Goal: Information Seeking & Learning: Learn about a topic

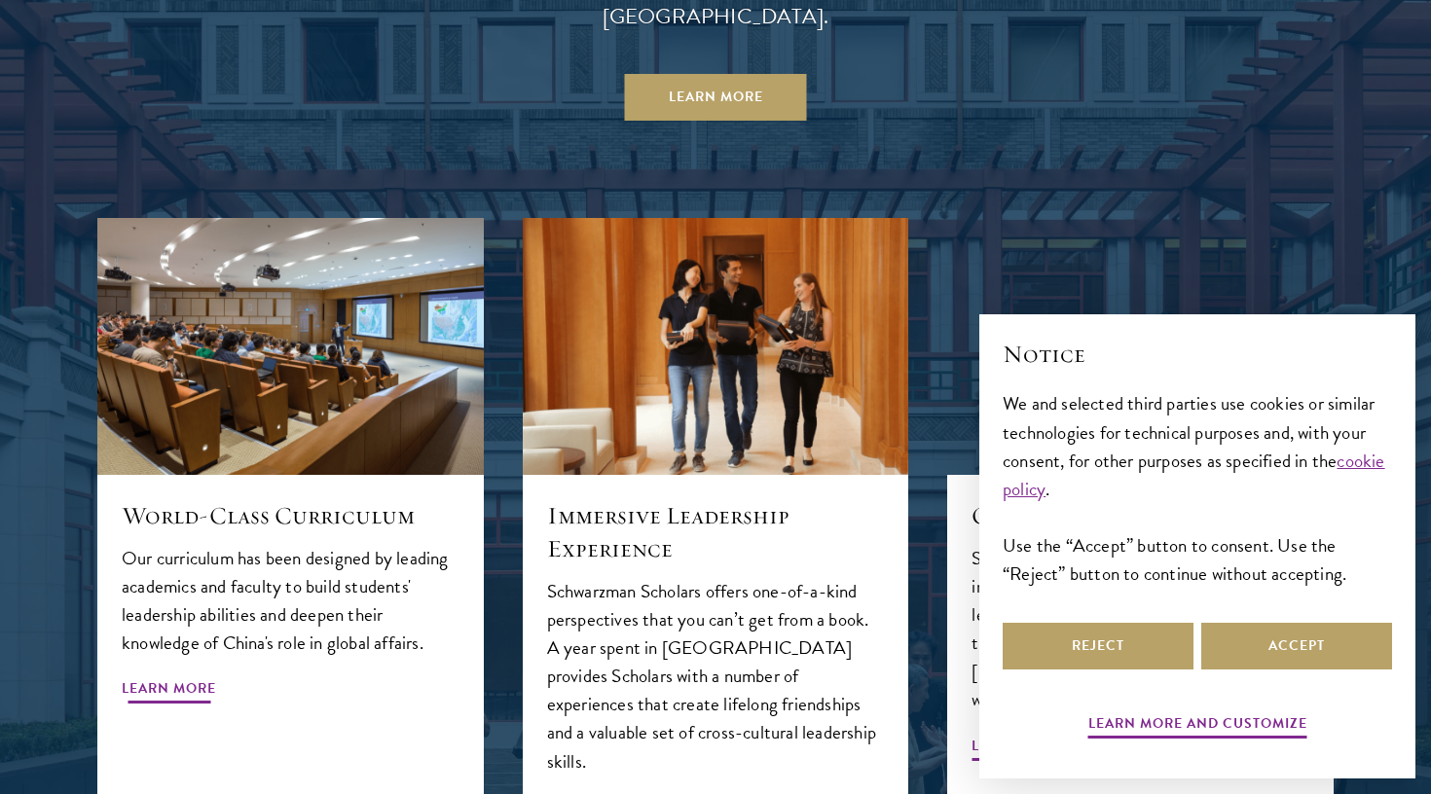
scroll to position [1957, 0]
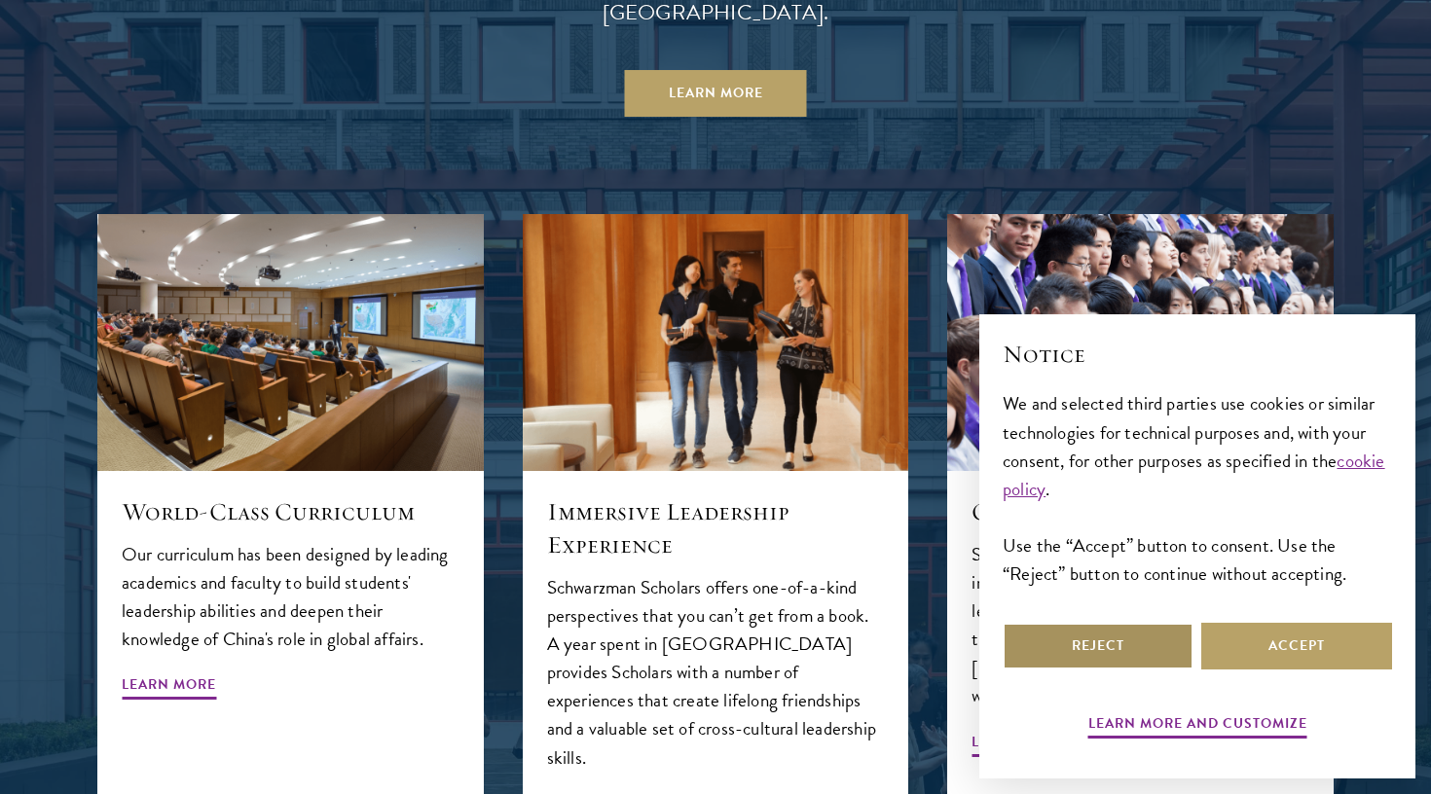
click at [1083, 648] on button "Reject" at bounding box center [1098, 646] width 191 height 47
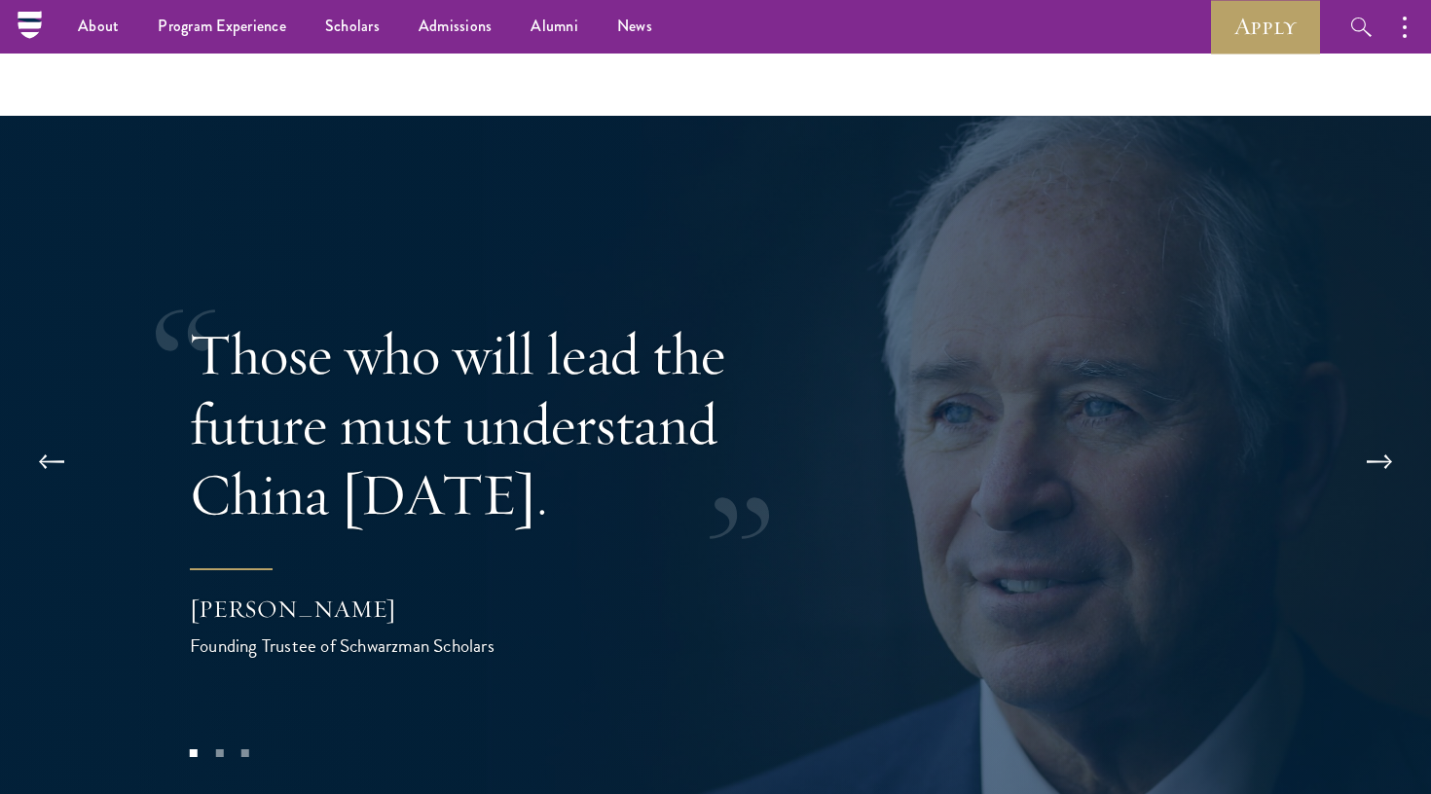
scroll to position [3088, 0]
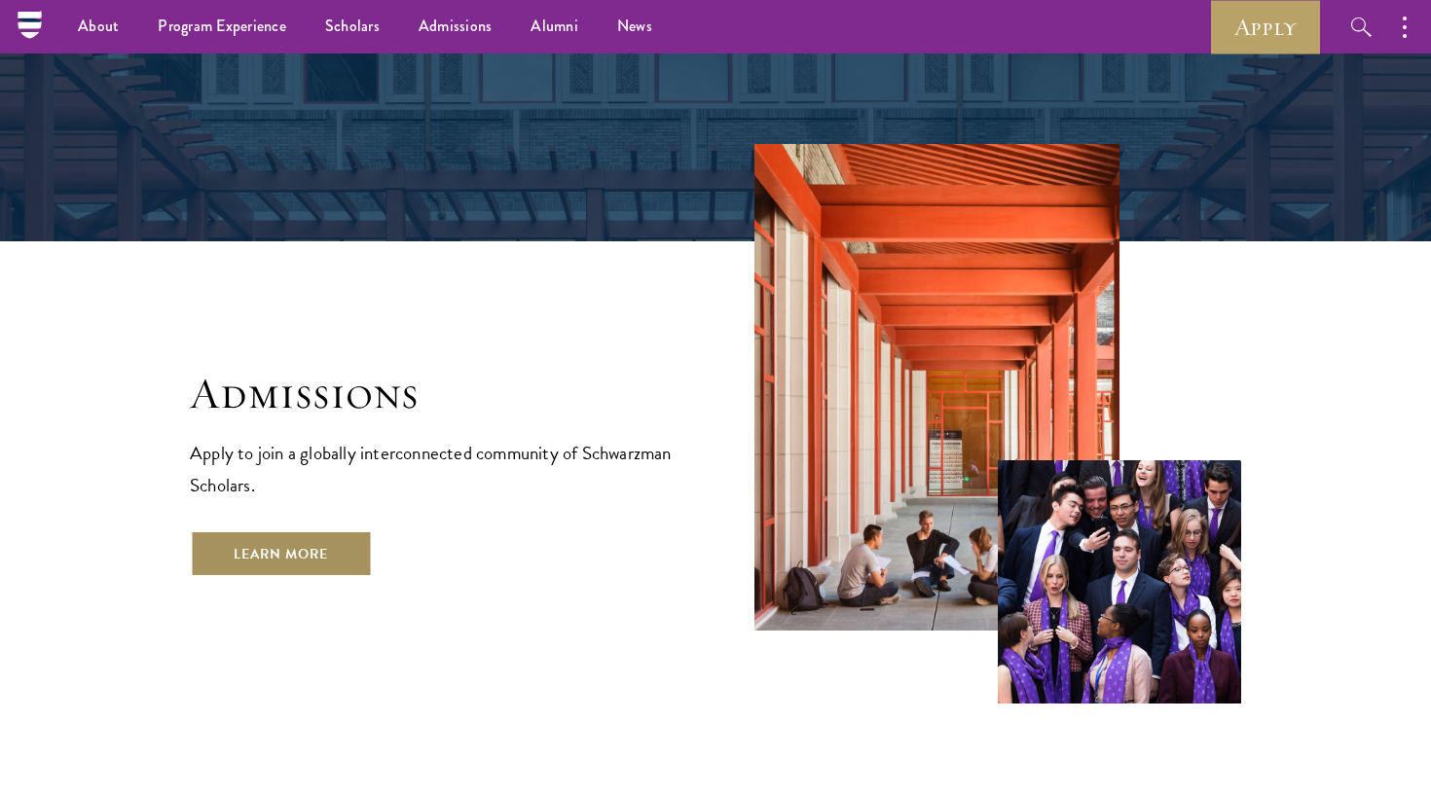
click at [299, 531] on link "Learn More" at bounding box center [281, 554] width 182 height 47
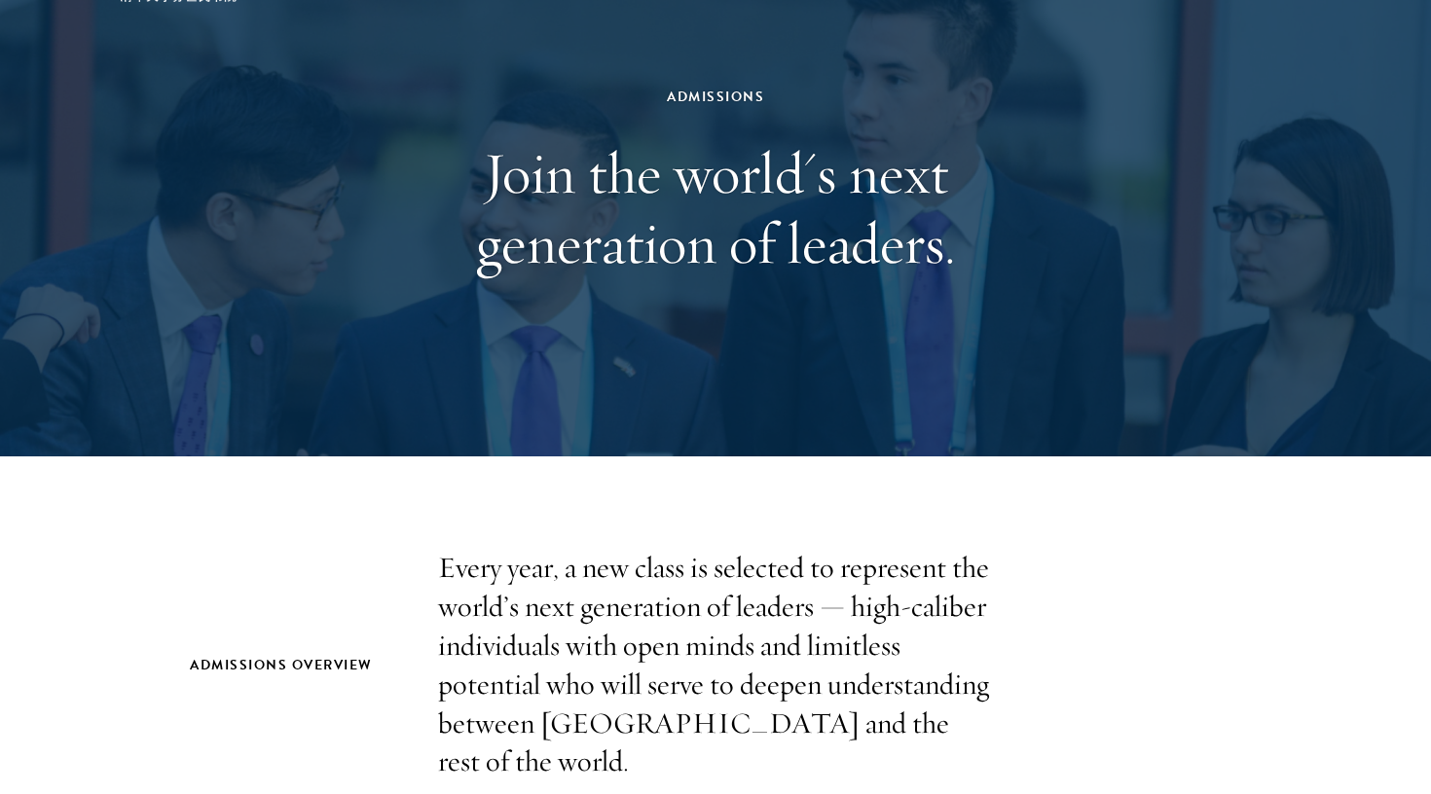
scroll to position [219, 0]
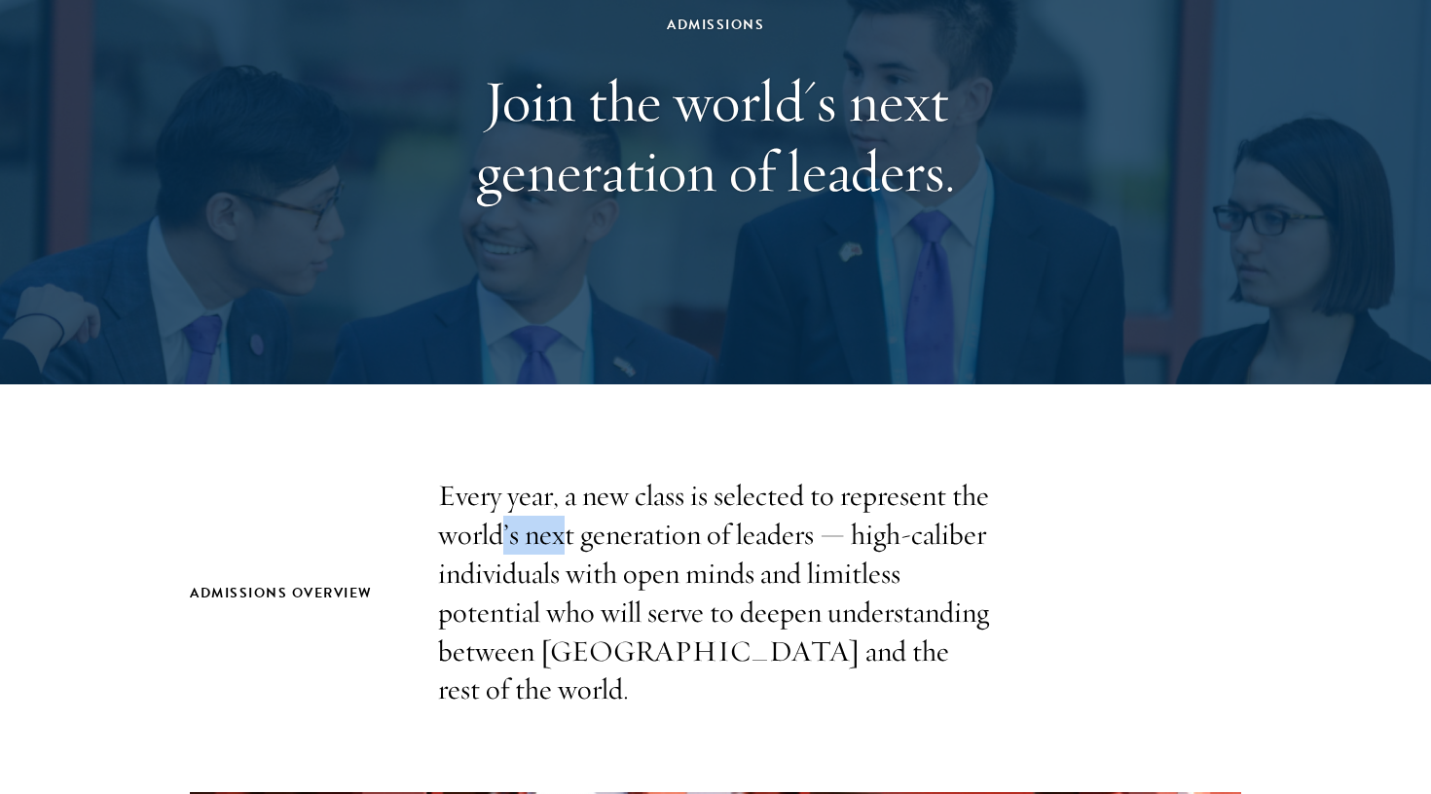
drag, startPoint x: 568, startPoint y: 550, endPoint x: 497, endPoint y: 521, distance: 75.9
click at [499, 525] on p "Every year, a new class is selected to represent the world’s next generation of…" at bounding box center [715, 593] width 555 height 233
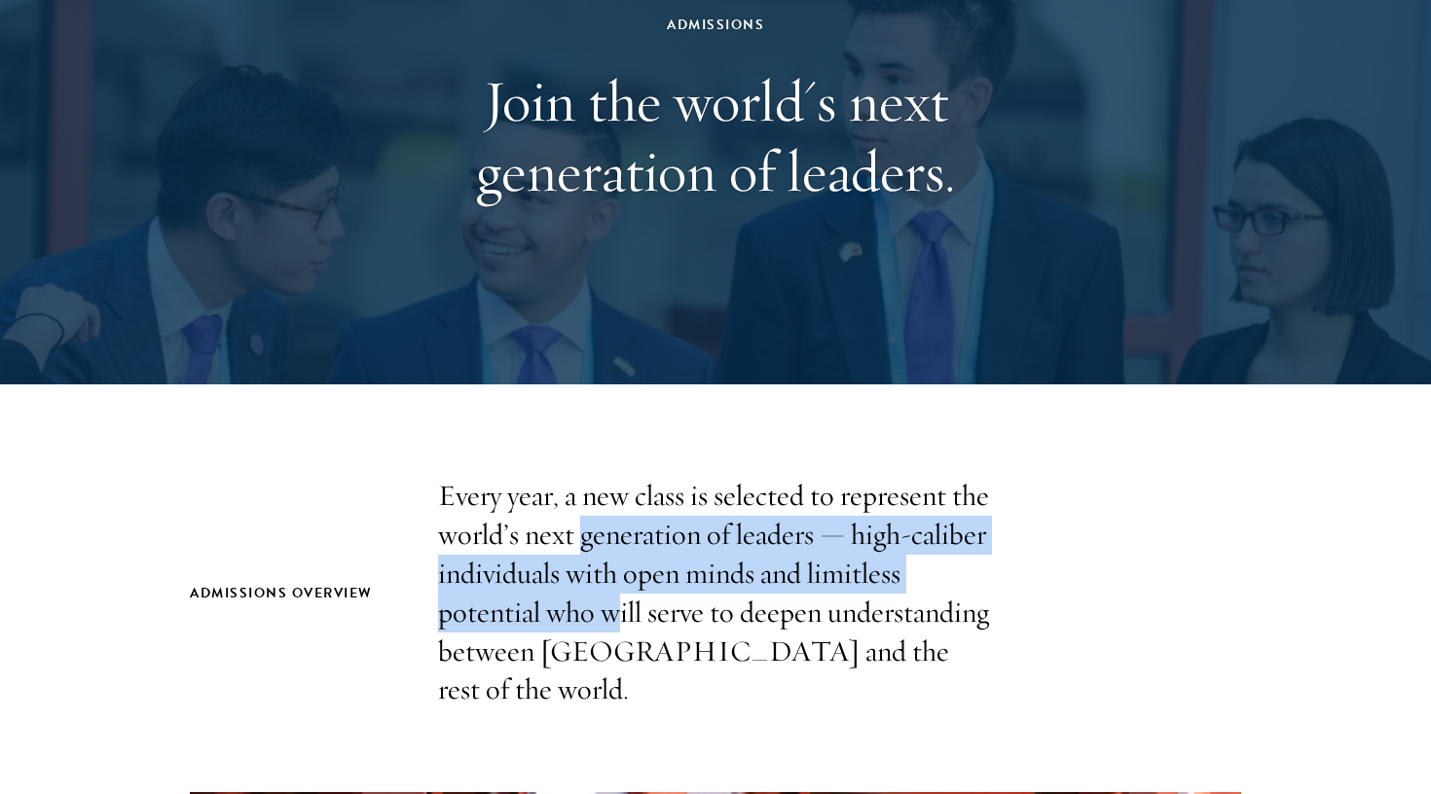
drag, startPoint x: 619, startPoint y: 606, endPoint x: 575, endPoint y: 535, distance: 83.5
click at [578, 535] on p "Every year, a new class is selected to represent the world’s next generation of…" at bounding box center [715, 593] width 555 height 233
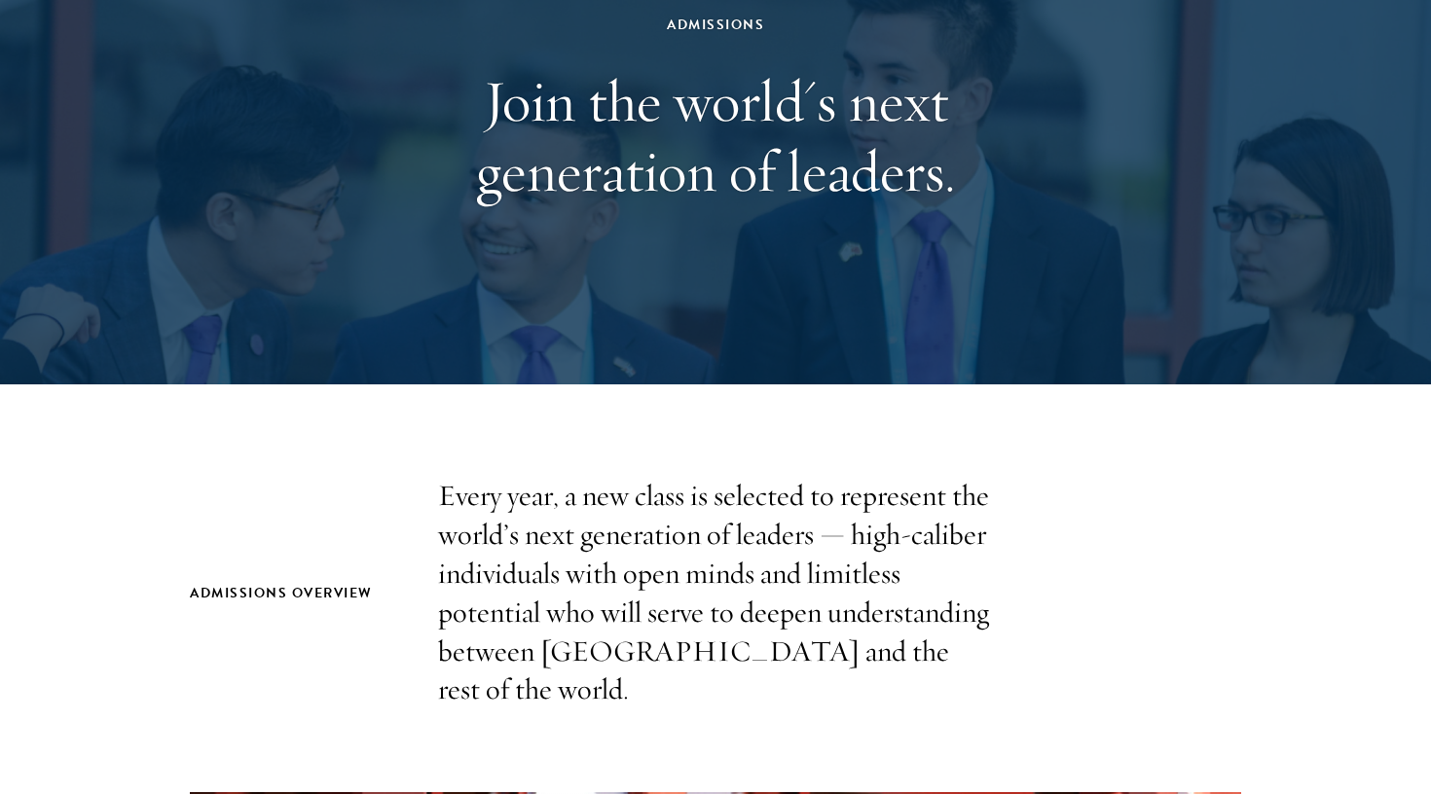
click at [614, 627] on p "Every year, a new class is selected to represent the world’s next generation of…" at bounding box center [715, 593] width 555 height 233
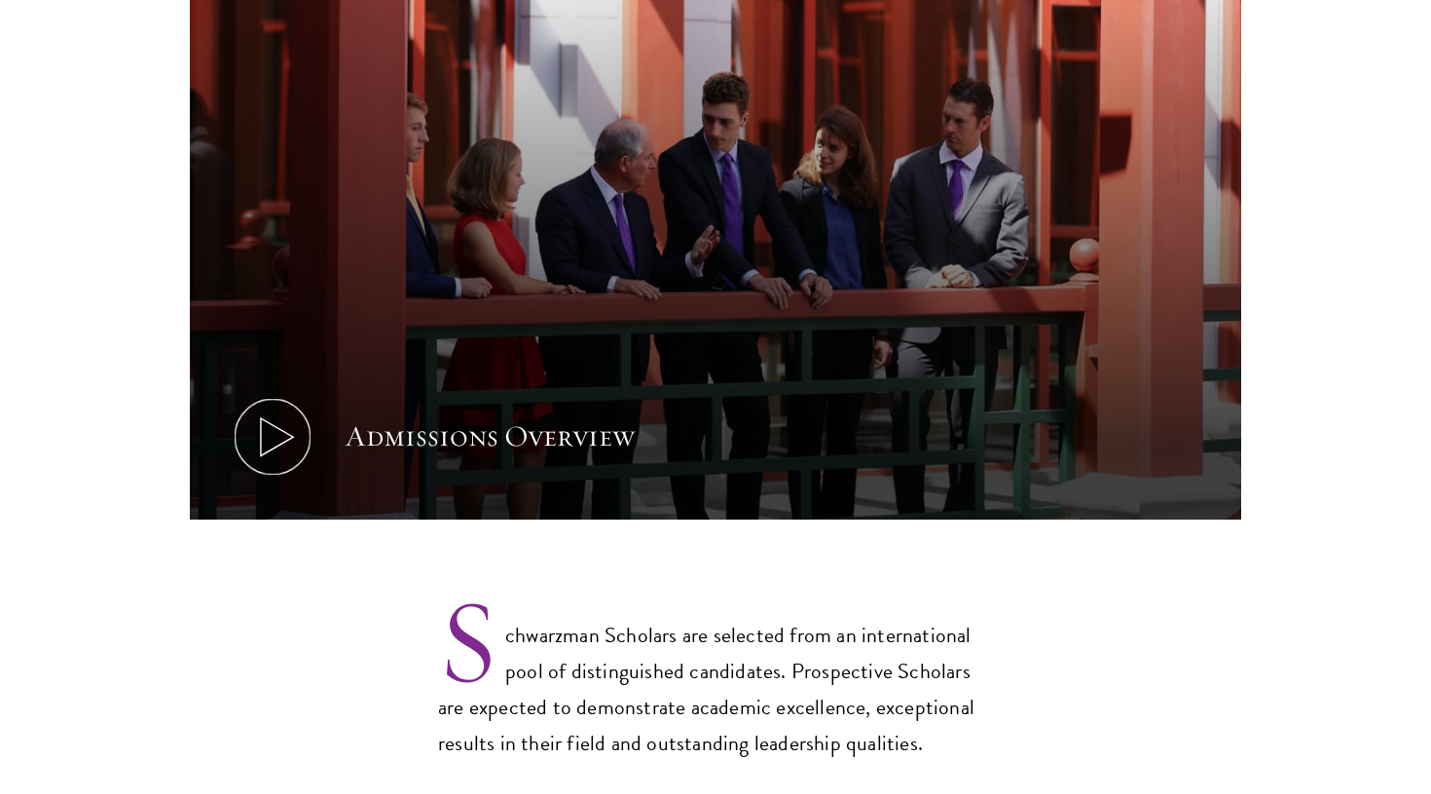
scroll to position [1191, 0]
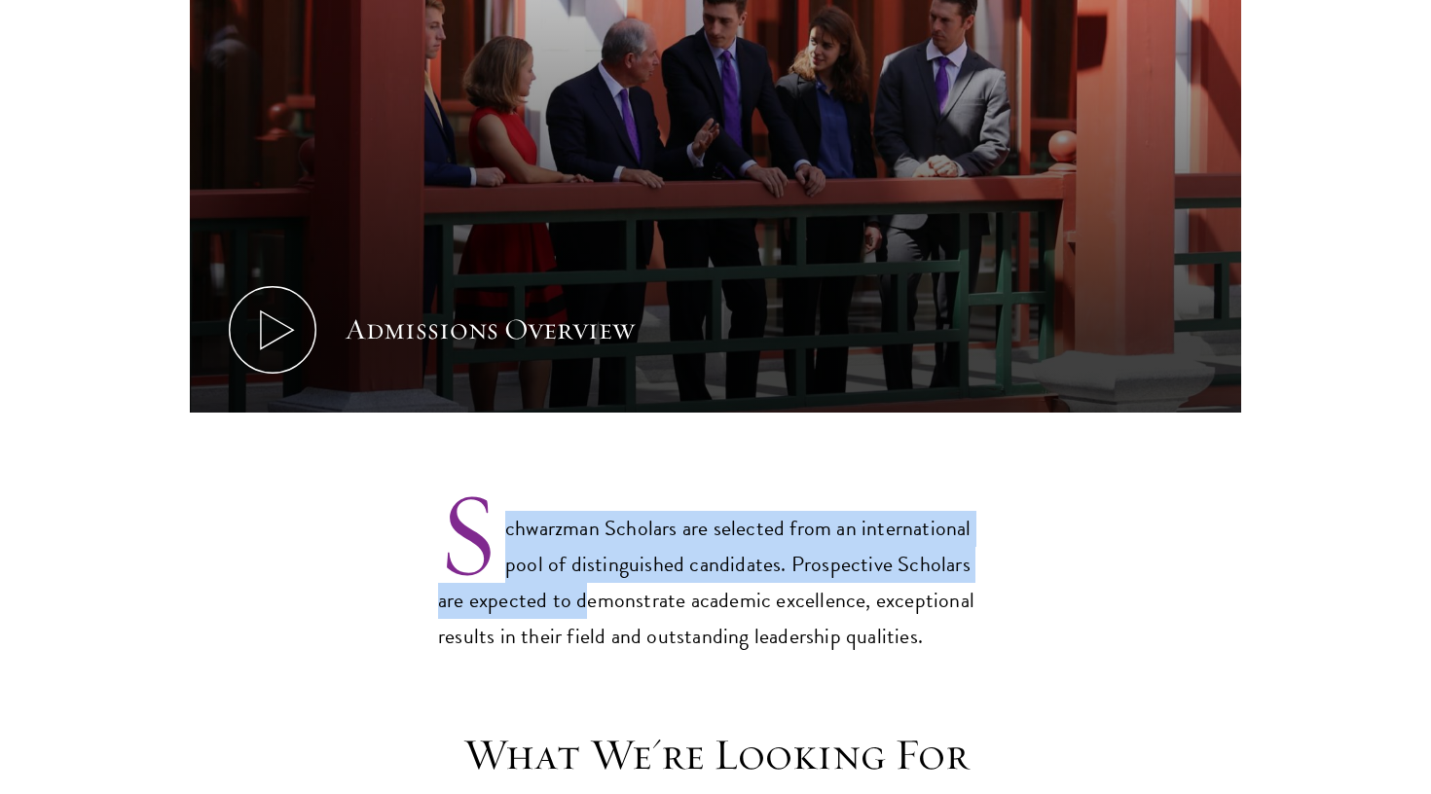
drag, startPoint x: 511, startPoint y: 482, endPoint x: 568, endPoint y: 553, distance: 90.8
click at [568, 553] on p "Schwarzman Scholars are selected from an international pool of distinguished ca…" at bounding box center [715, 567] width 555 height 176
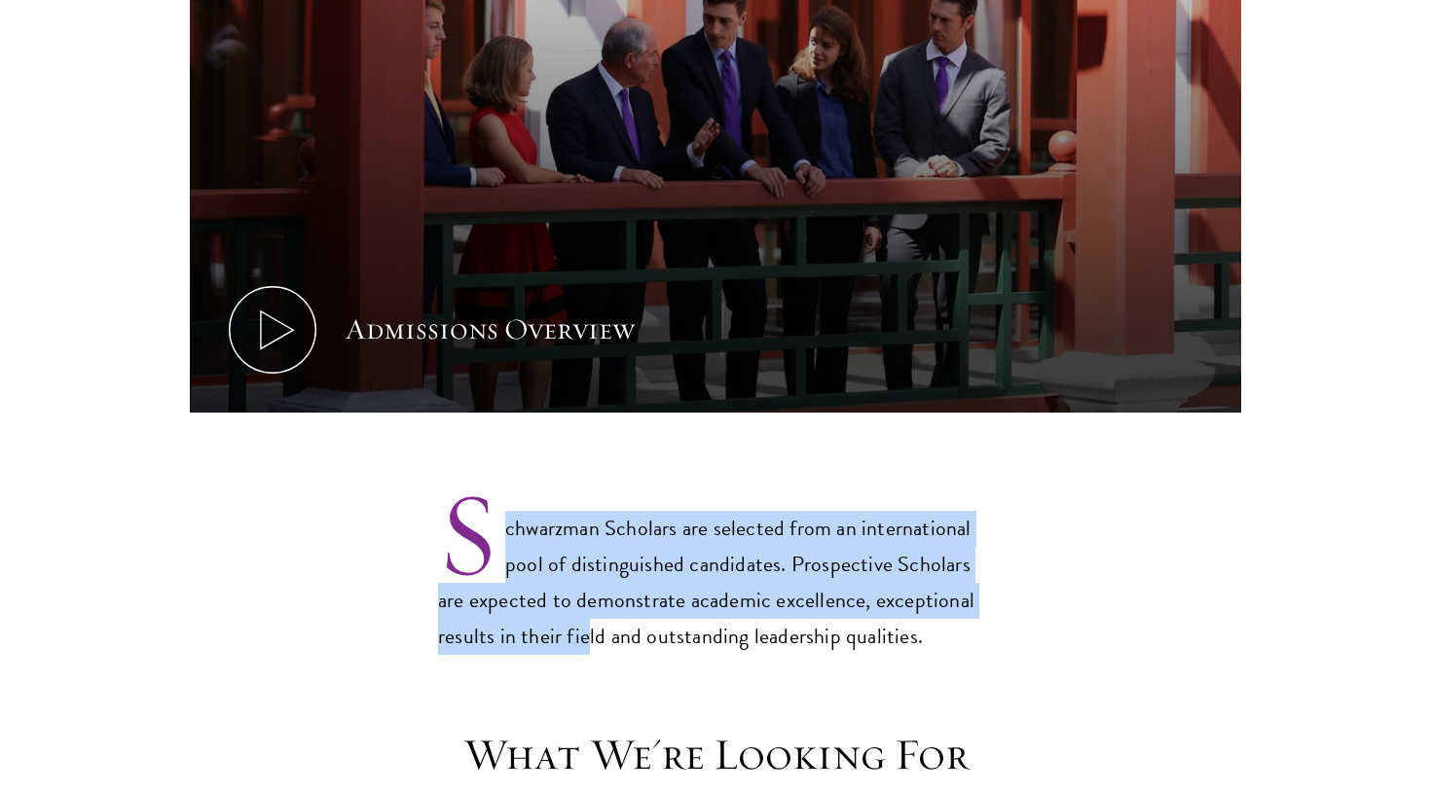
drag, startPoint x: 596, startPoint y: 590, endPoint x: 513, endPoint y: 495, distance: 125.5
click at [513, 495] on p "Schwarzman Scholars are selected from an international pool of distinguished ca…" at bounding box center [715, 567] width 555 height 176
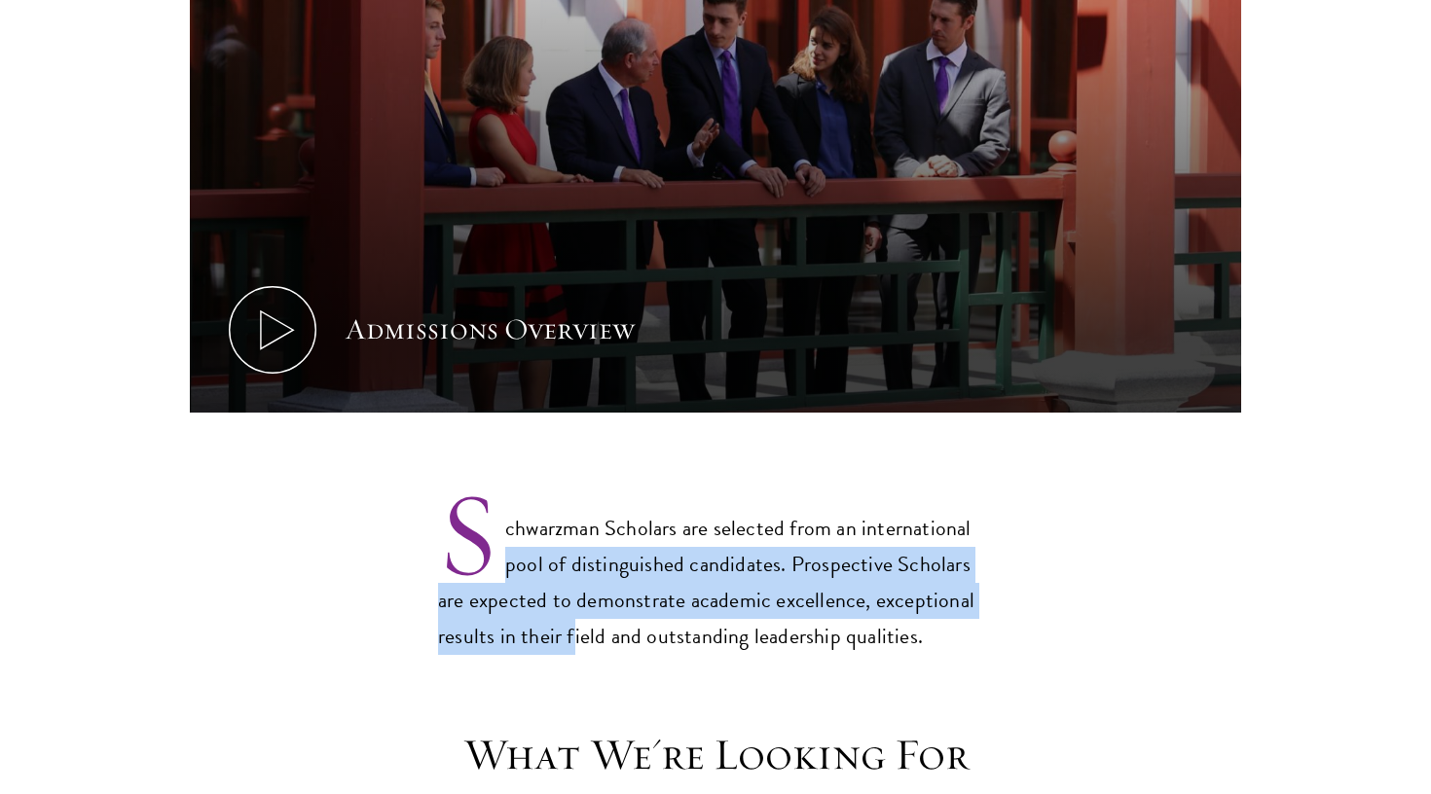
drag, startPoint x: 580, startPoint y: 572, endPoint x: 521, endPoint y: 532, distance: 71.5
click at [521, 532] on p "Schwarzman Scholars are selected from an international pool of distinguished ca…" at bounding box center [715, 567] width 555 height 176
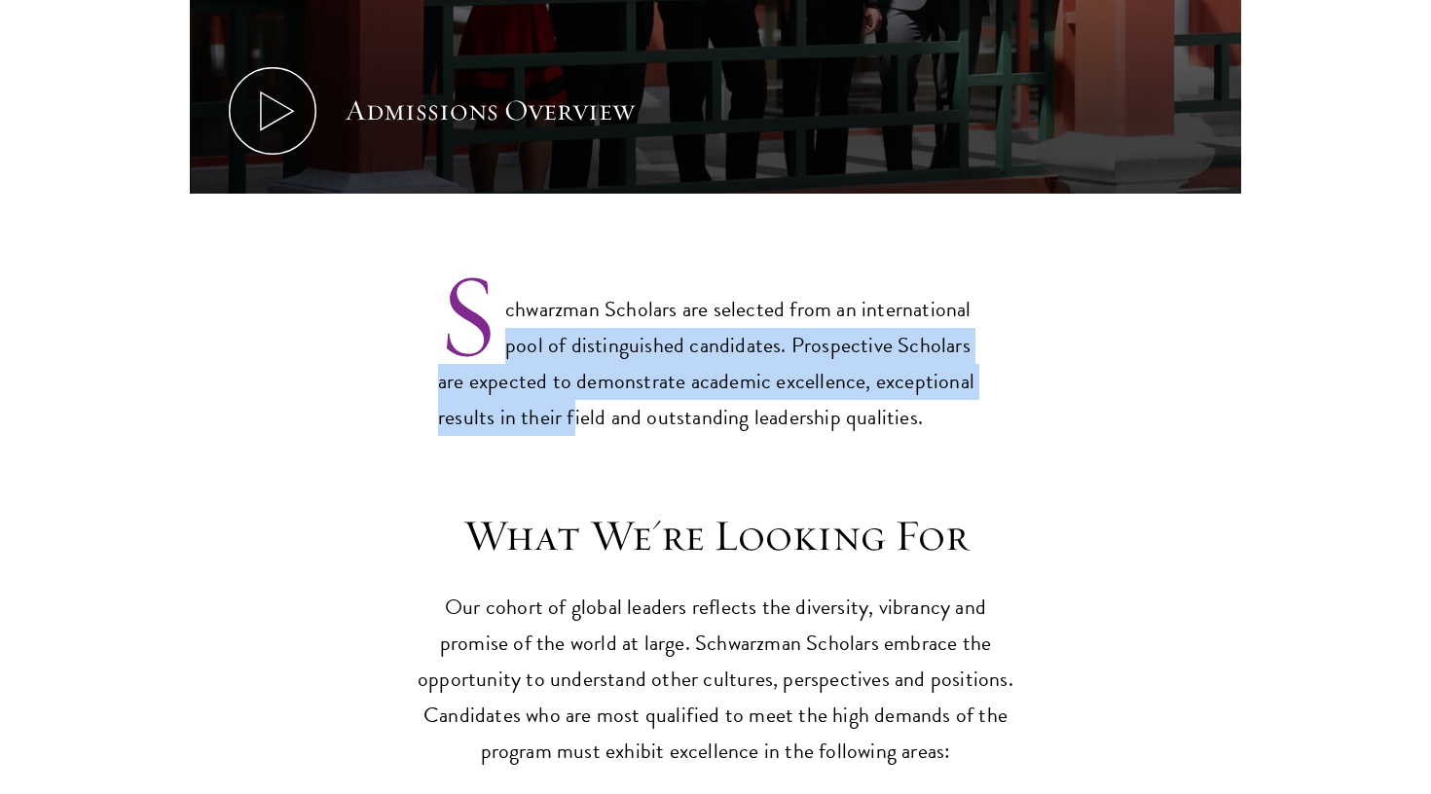
scroll to position [1448, 0]
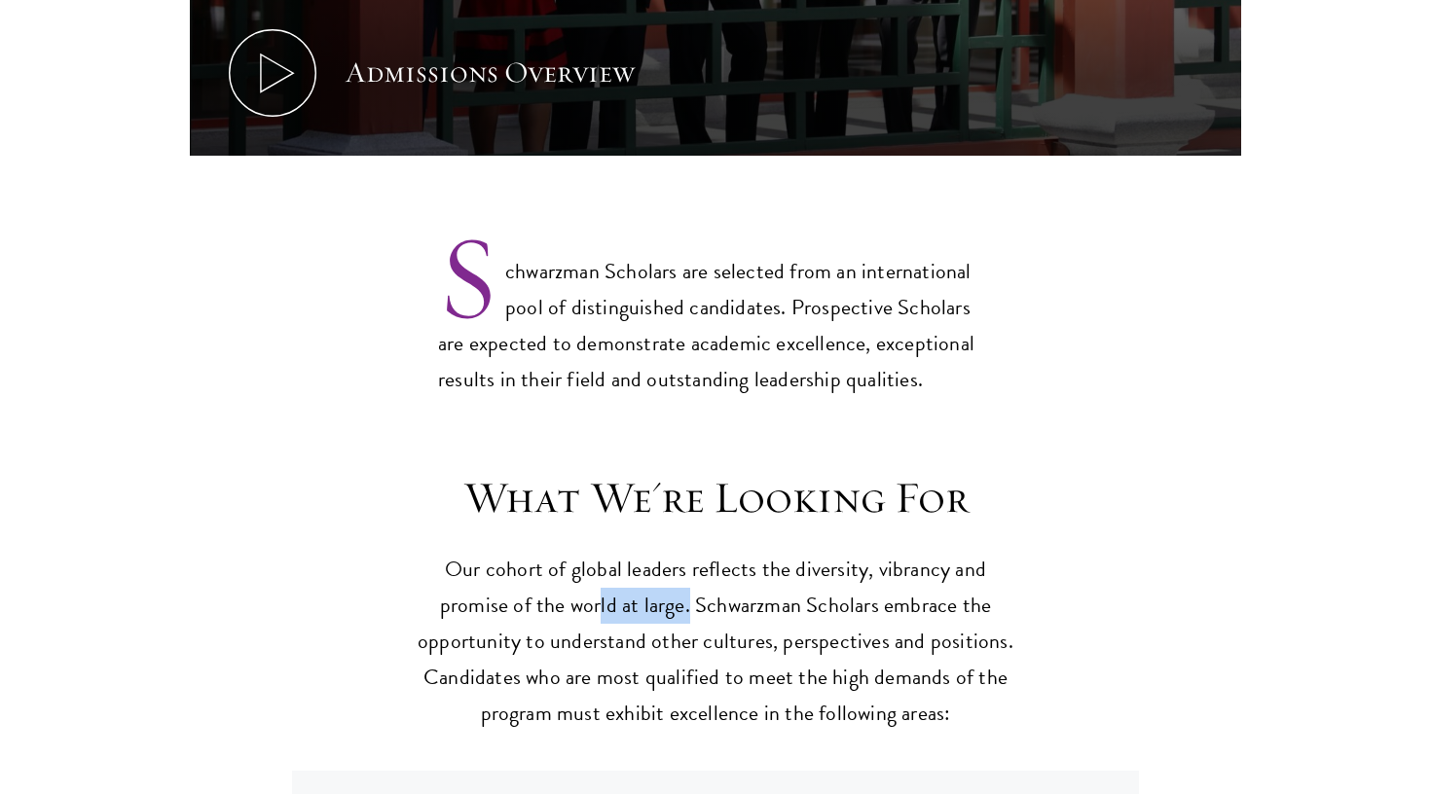
drag, startPoint x: 603, startPoint y: 555, endPoint x: 688, endPoint y: 560, distance: 85.8
click at [688, 561] on p "Our cohort of global leaders reflects the diversity, vibrancy and promise of th…" at bounding box center [716, 642] width 604 height 180
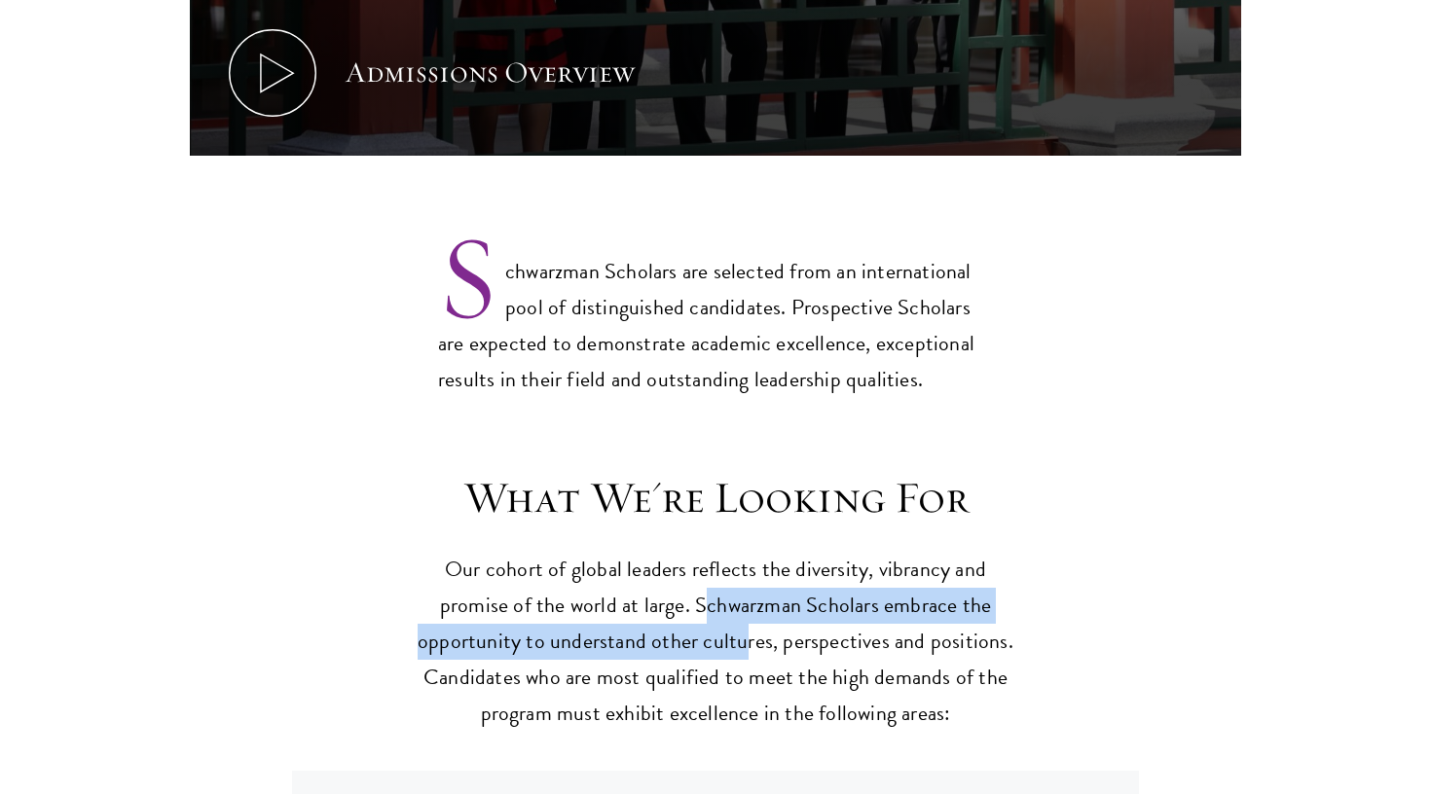
drag, startPoint x: 742, startPoint y: 602, endPoint x: 702, endPoint y: 551, distance: 64.5
click at [703, 552] on p "Our cohort of global leaders reflects the diversity, vibrancy and promise of th…" at bounding box center [716, 642] width 604 height 180
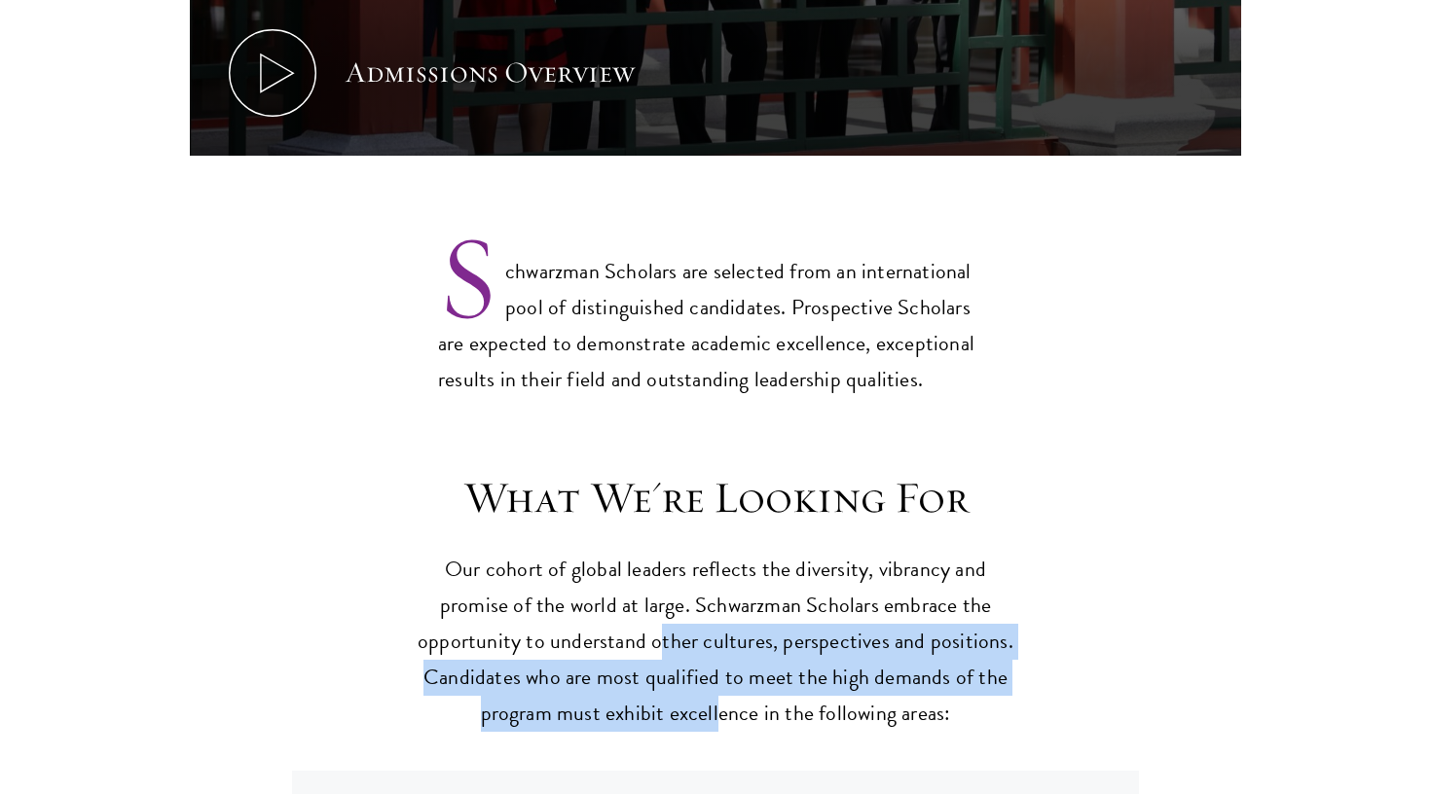
drag, startPoint x: 721, startPoint y: 652, endPoint x: 661, endPoint y: 580, distance: 94.0
click at [661, 581] on p "Our cohort of global leaders reflects the diversity, vibrancy and promise of th…" at bounding box center [716, 642] width 604 height 180
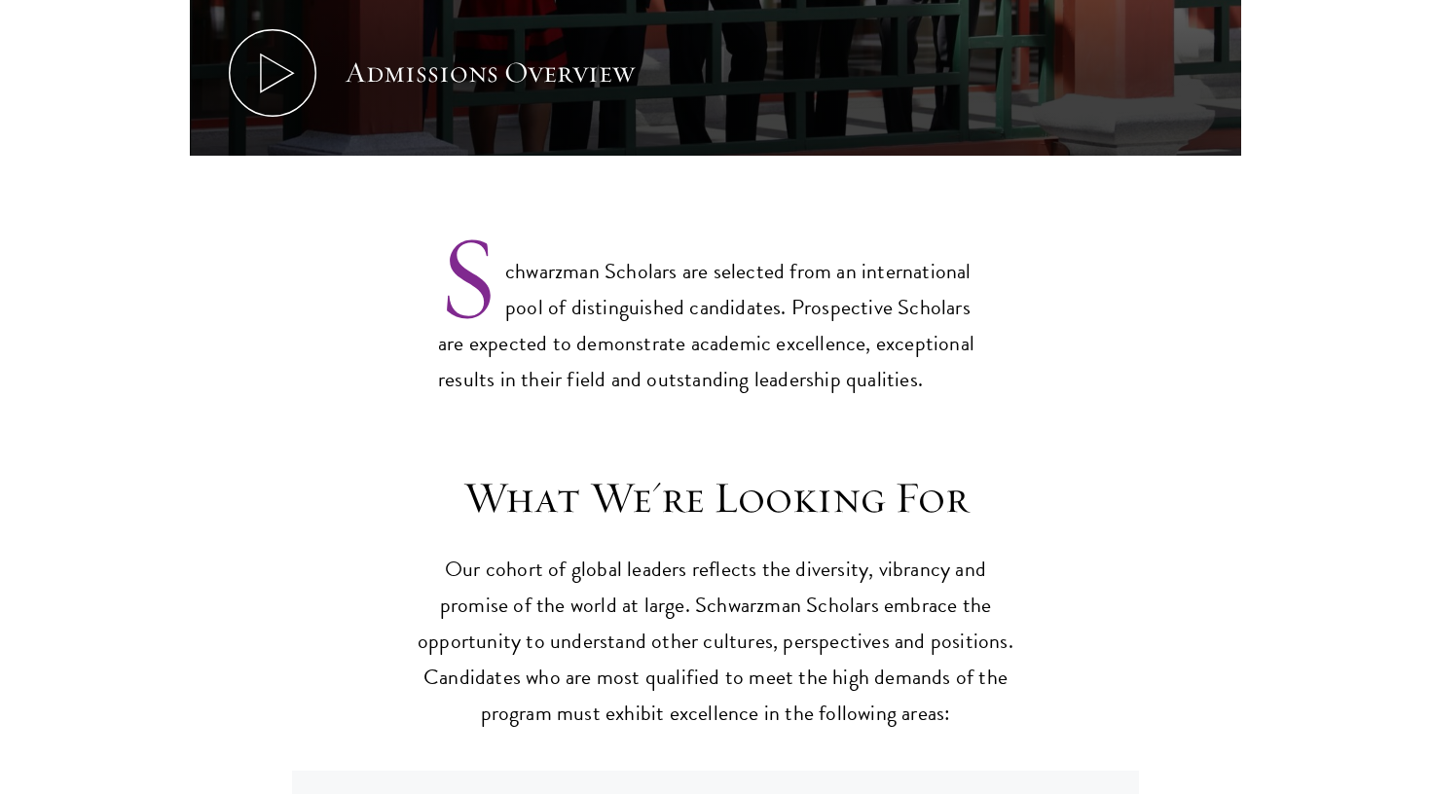
click at [693, 642] on p "Our cohort of global leaders reflects the diversity, vibrancy and promise of th…" at bounding box center [716, 642] width 604 height 180
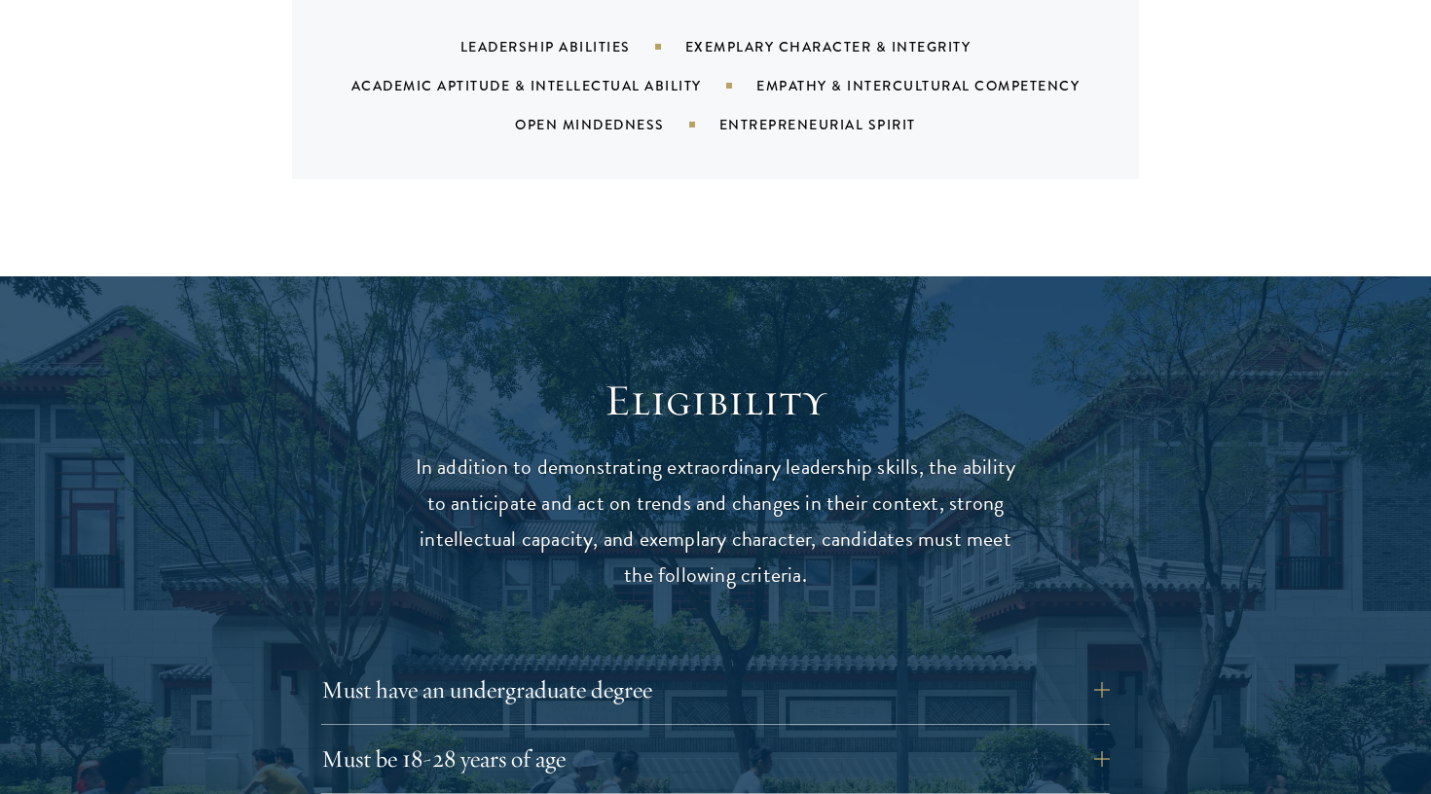
scroll to position [2229, 0]
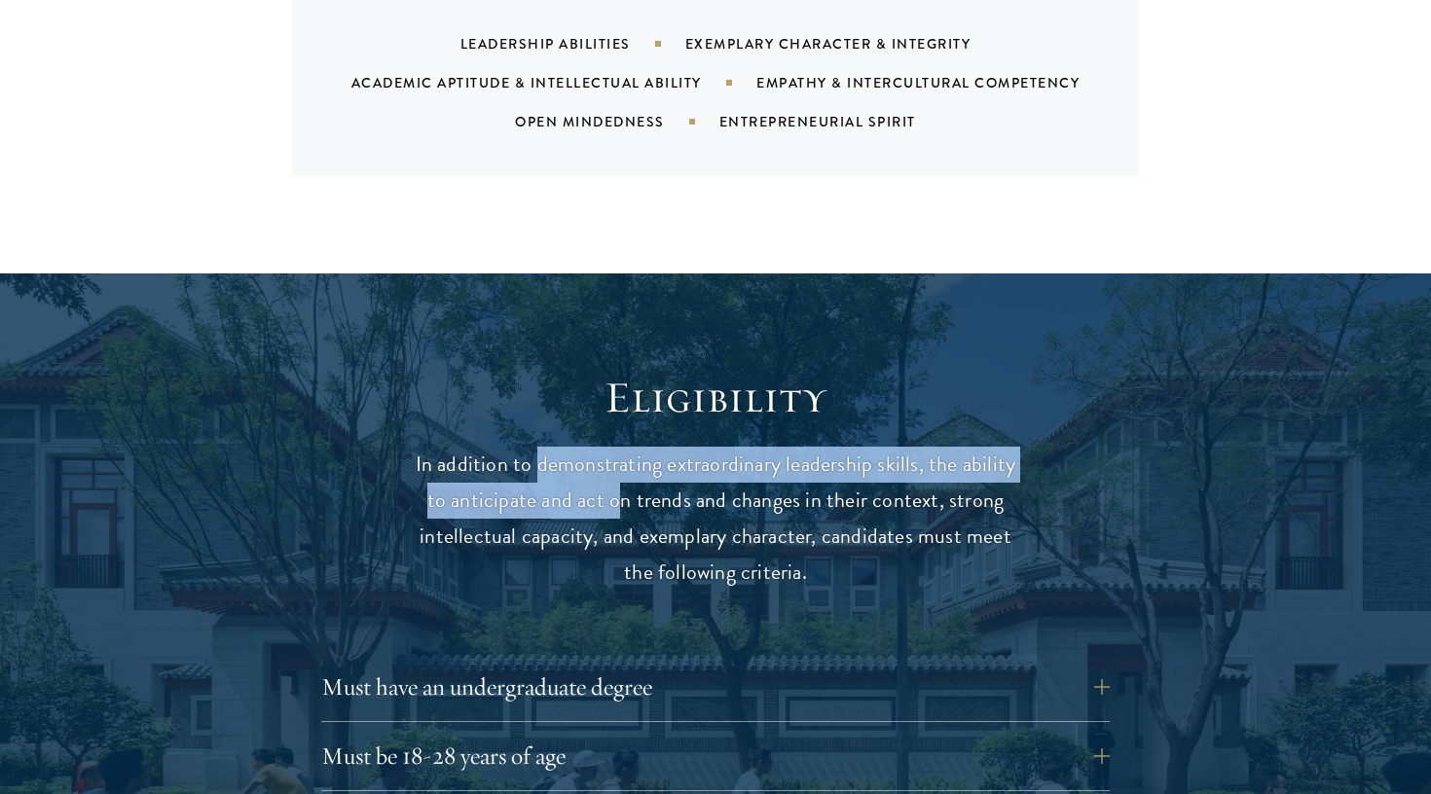
drag, startPoint x: 536, startPoint y: 426, endPoint x: 624, endPoint y: 448, distance: 90.2
click at [626, 448] on p "In addition to demonstrating extraordinary leadership skills, the ability to an…" at bounding box center [716, 519] width 604 height 144
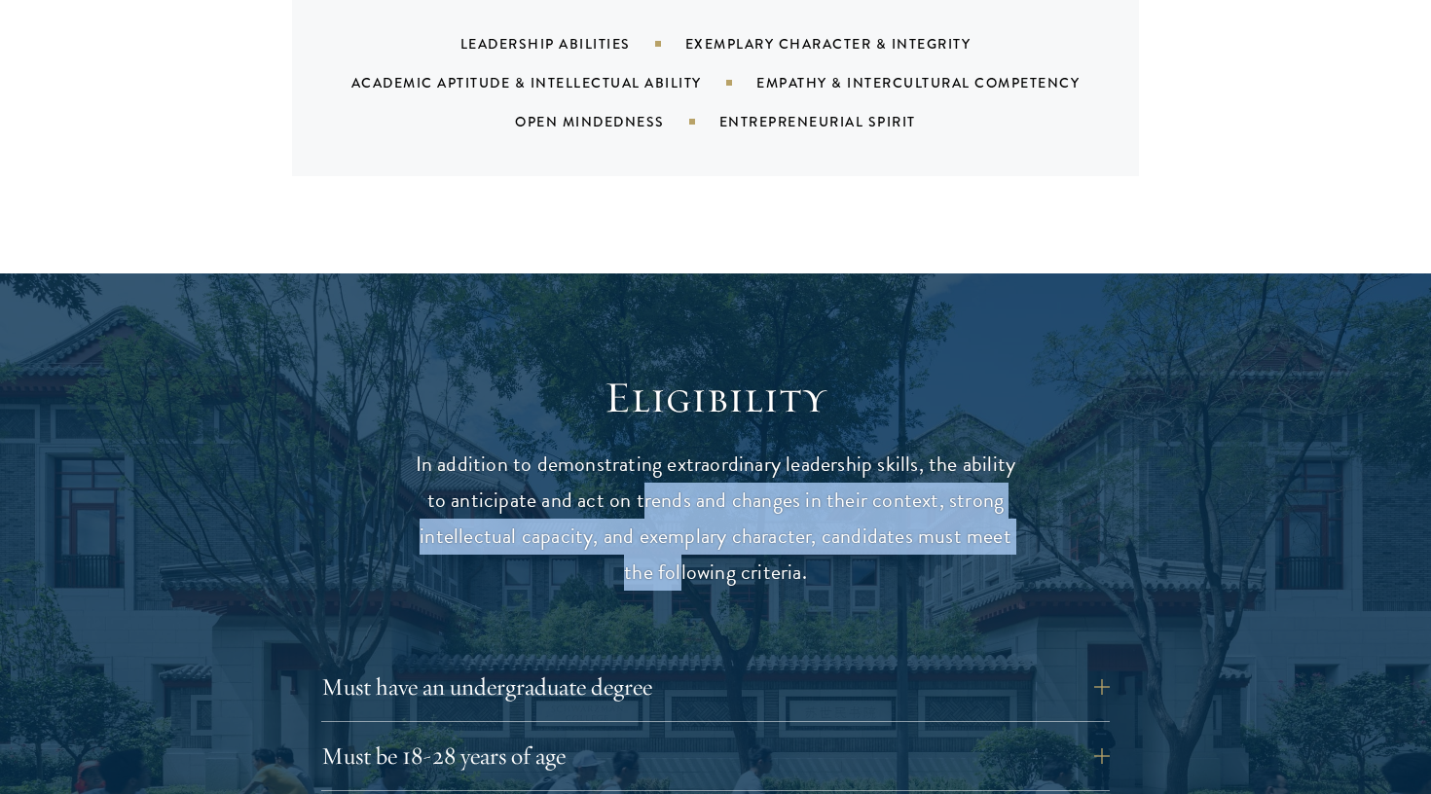
drag, startPoint x: 683, startPoint y: 499, endPoint x: 644, endPoint y: 448, distance: 64.6
click at [645, 448] on p "In addition to demonstrating extraordinary leadership skills, the ability to an…" at bounding box center [716, 519] width 604 height 144
click at [644, 452] on p "In addition to demonstrating extraordinary leadership skills, the ability to an…" at bounding box center [716, 519] width 604 height 144
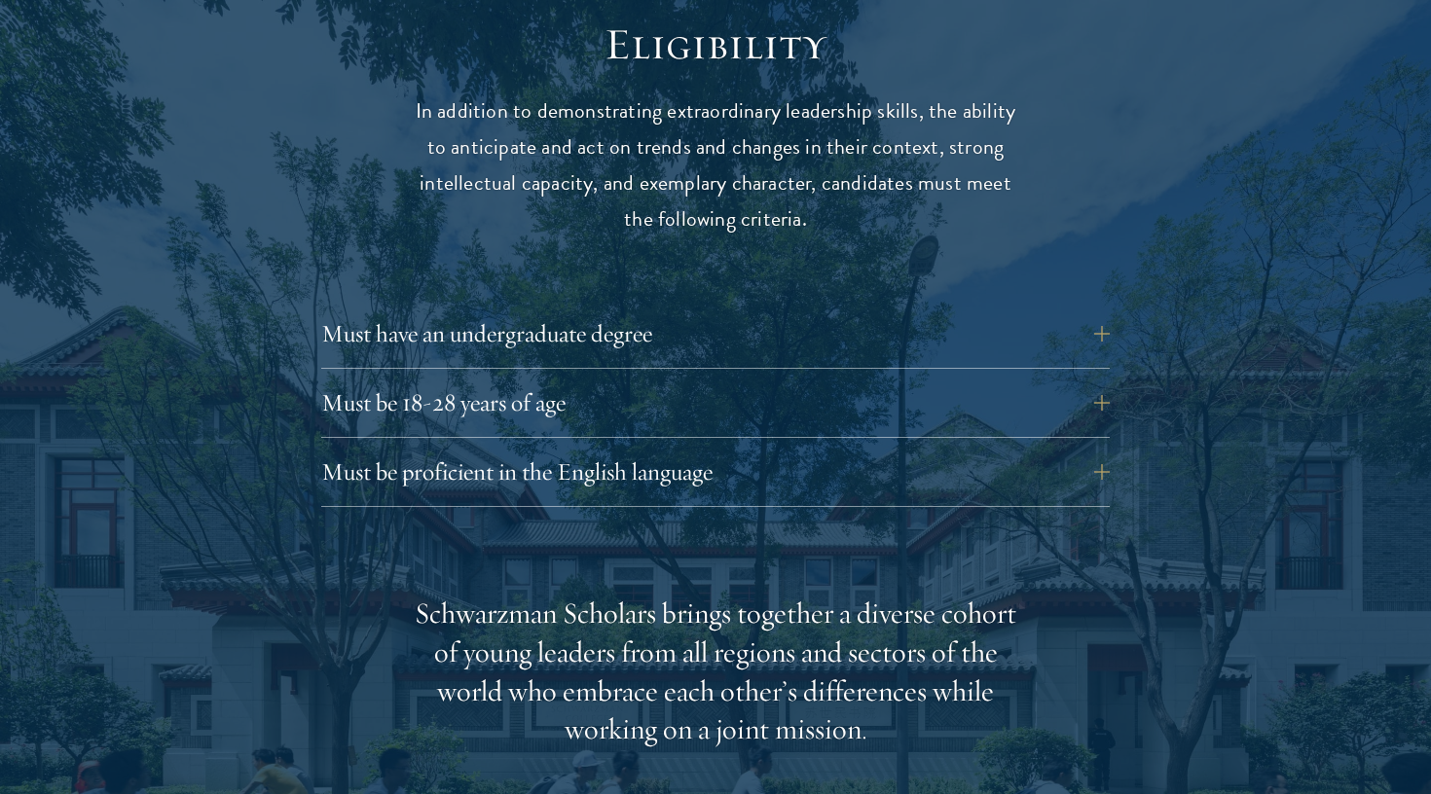
scroll to position [2606, 0]
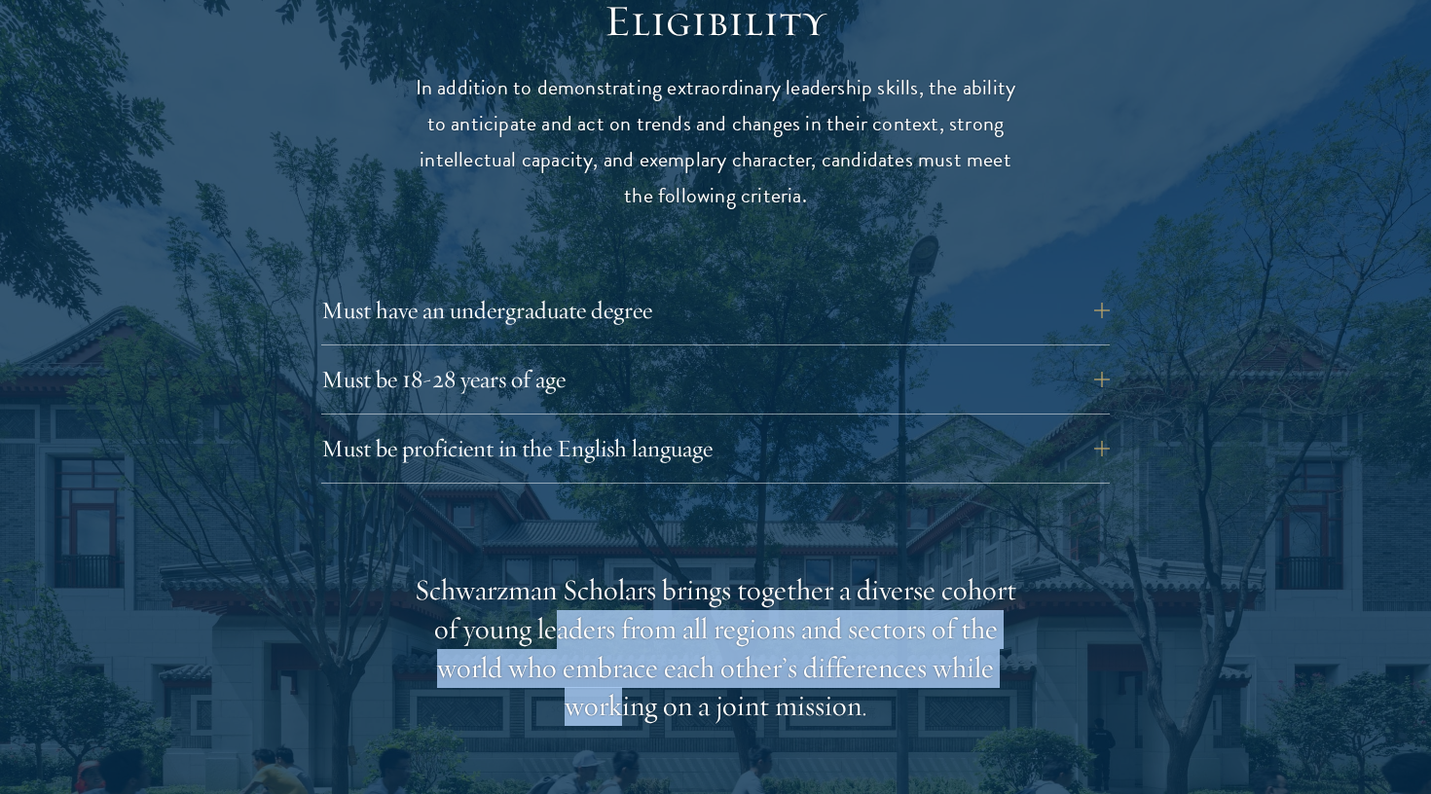
drag, startPoint x: 619, startPoint y: 566, endPoint x: 619, endPoint y: 648, distance: 82.7
click at [619, 648] on div "Schwarzman Scholars brings together a diverse cohort of young leaders from all …" at bounding box center [716, 649] width 604 height 156
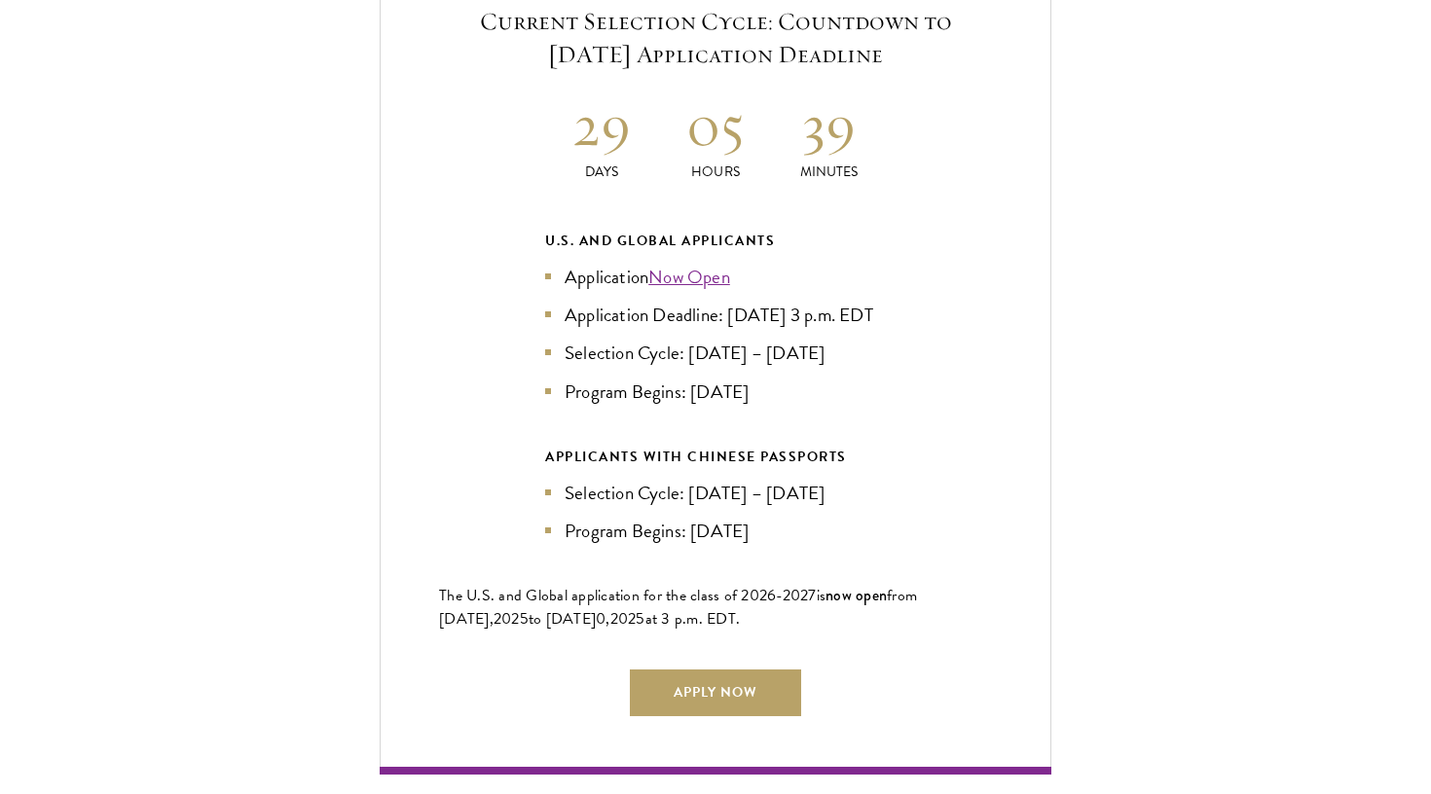
scroll to position [4287, 0]
